Goal: Download file/media

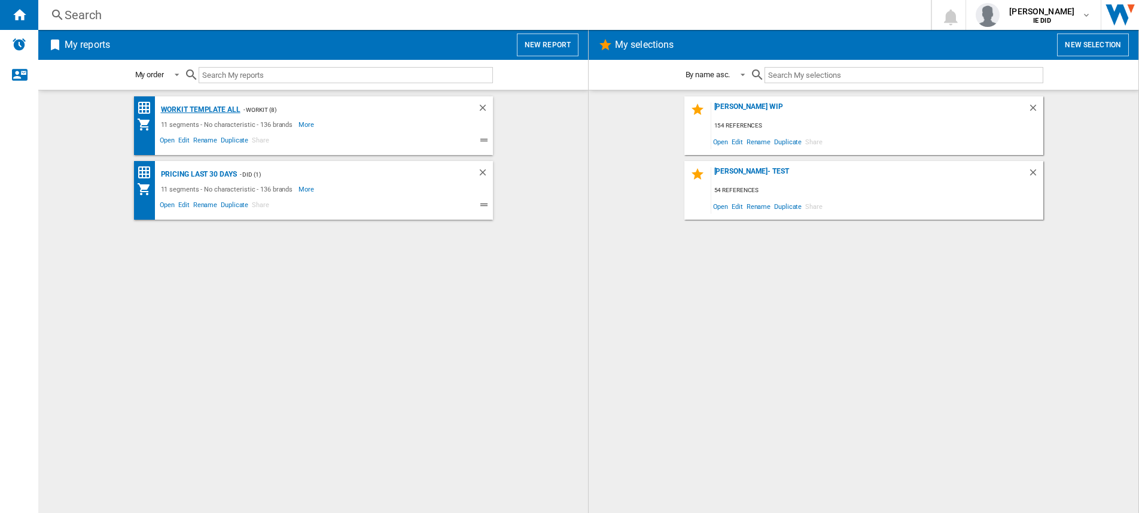
click at [221, 110] on div "Workit Template All" at bounding box center [199, 109] width 83 height 15
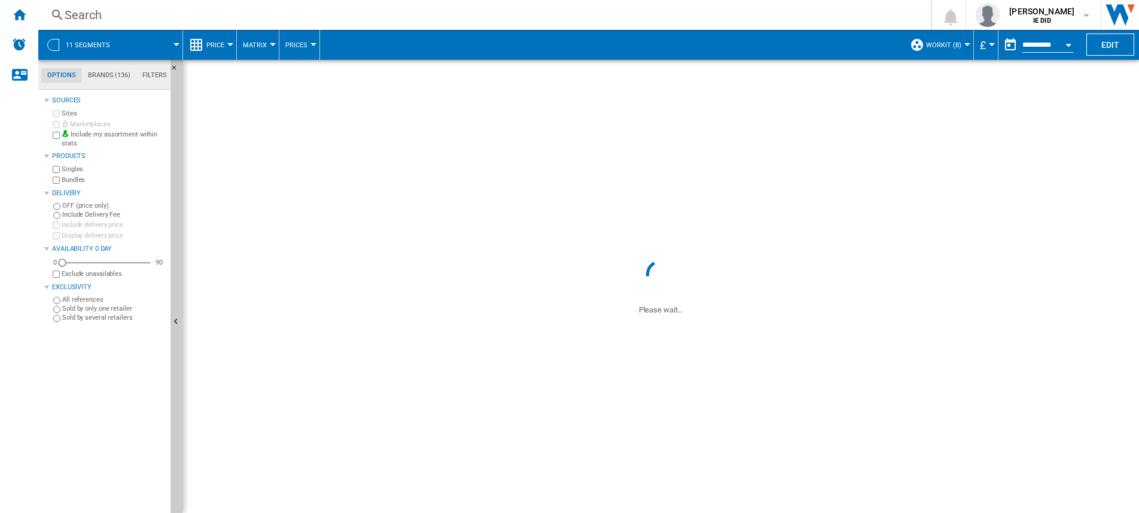
click at [985, 44] on button "£" at bounding box center [986, 45] width 12 height 30
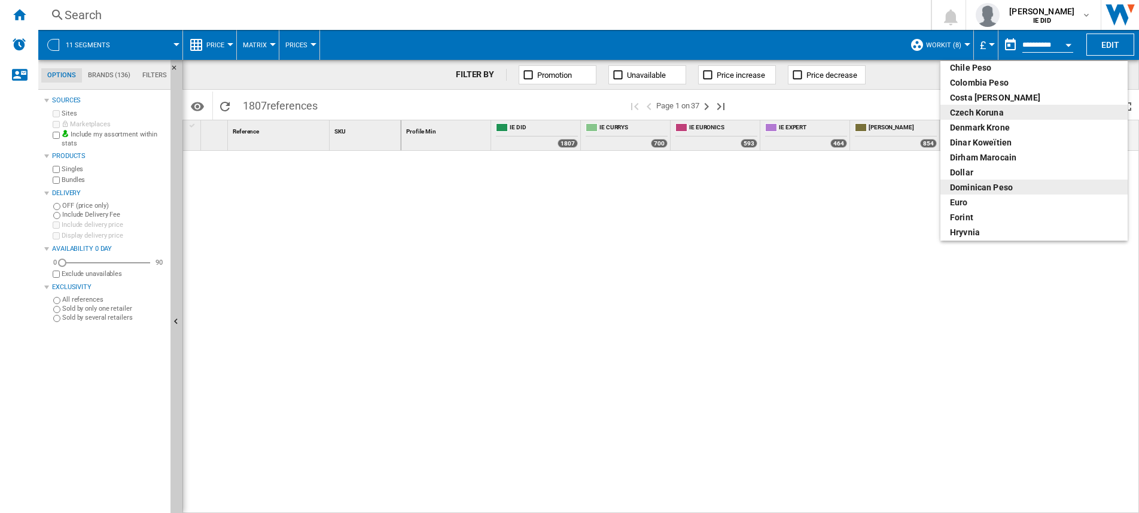
scroll to position [93, 0]
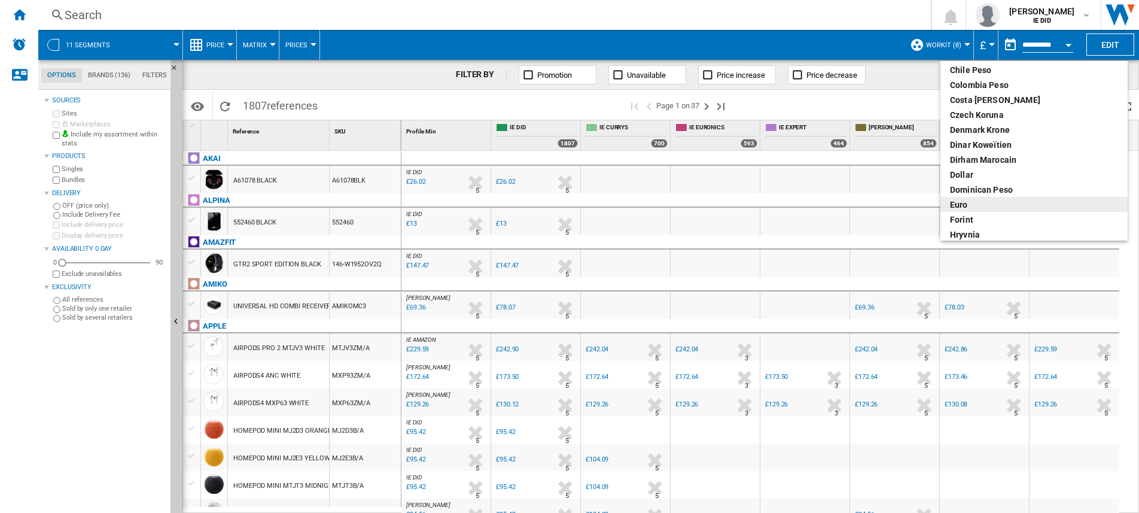
click at [961, 202] on div "euro" at bounding box center [1034, 205] width 168 height 12
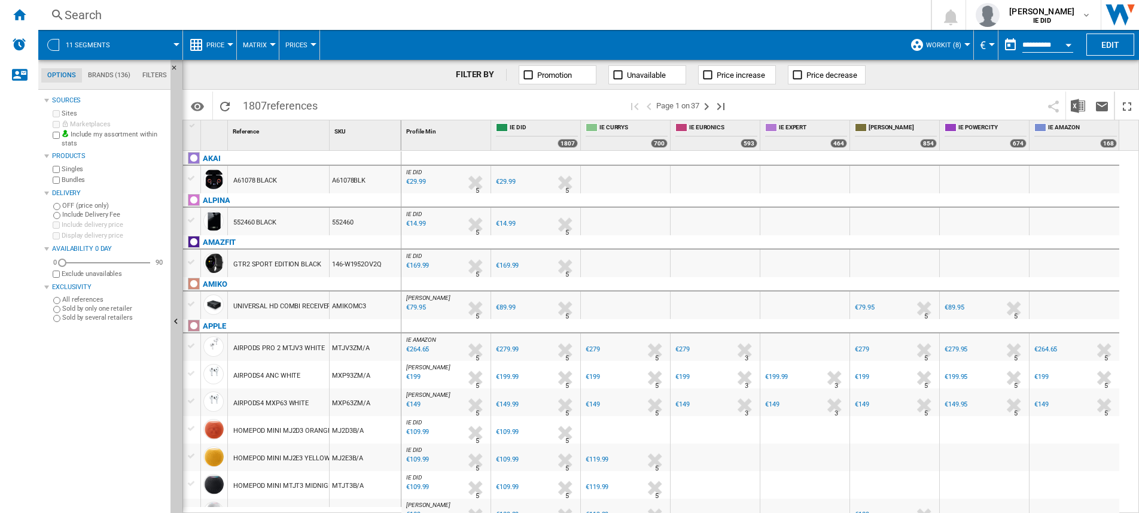
drag, startPoint x: 796, startPoint y: 509, endPoint x: 617, endPoint y: 33, distance: 508.6
click at [617, 33] on span at bounding box center [612, 45] width 584 height 30
click at [1077, 108] on img "Download in Excel" at bounding box center [1078, 106] width 14 height 14
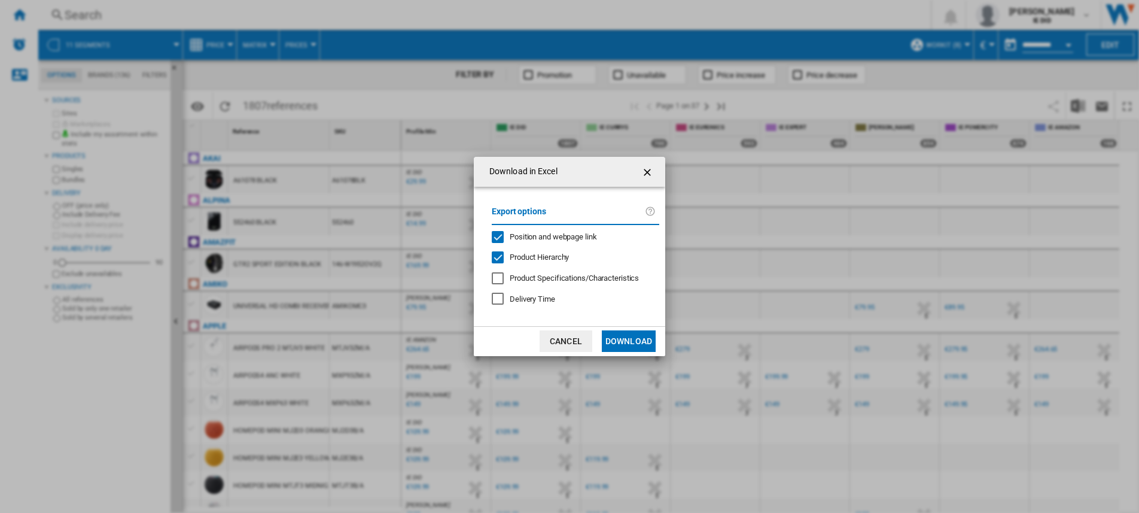
click at [625, 342] on button "Download" at bounding box center [629, 341] width 54 height 22
